Goal: Navigation & Orientation: Go to known website

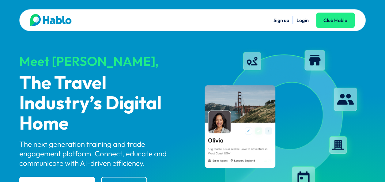
click at [298, 20] on link "Login" at bounding box center [302, 20] width 12 height 6
click at [297, 20] on link "Login" at bounding box center [302, 20] width 12 height 6
click at [296, 19] on link "Login" at bounding box center [302, 20] width 12 height 6
click at [277, 21] on link "Sign up" at bounding box center [281, 20] width 16 height 6
click at [303, 18] on link "Login" at bounding box center [302, 20] width 12 height 6
